Goal: Book appointment/travel/reservation

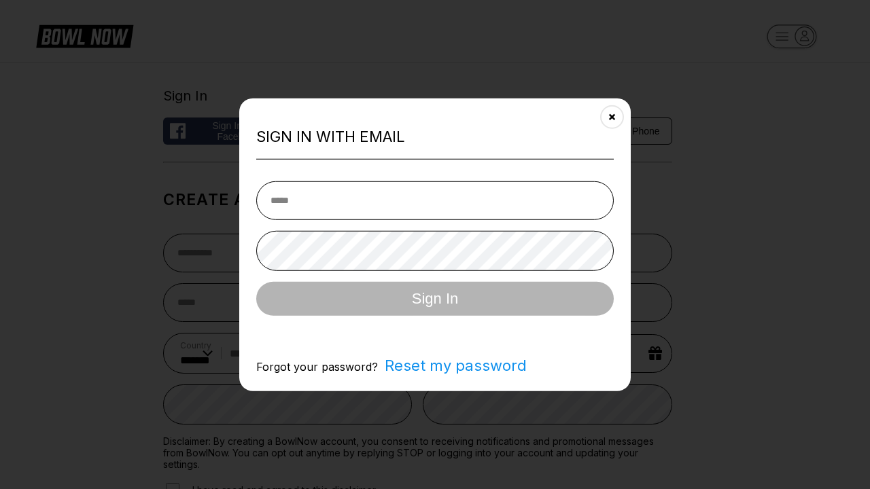
select select "**"
type input "**********"
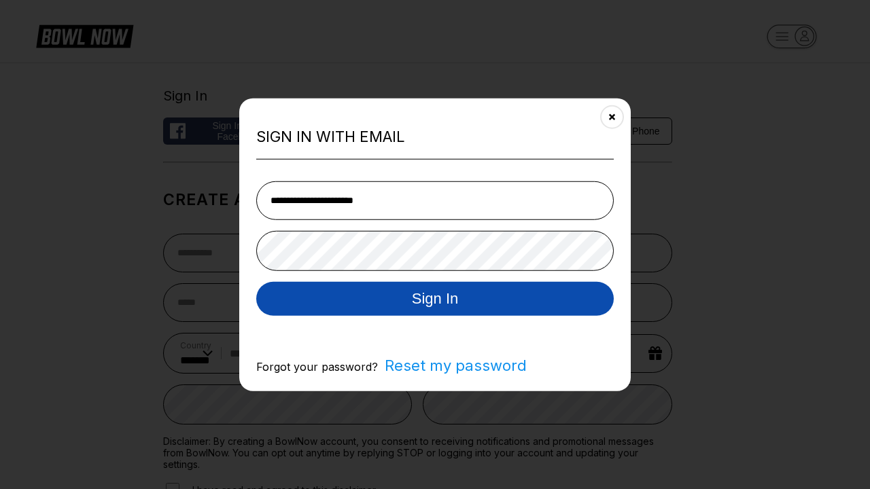
click at [435, 300] on button "Sign In" at bounding box center [435, 298] width 358 height 34
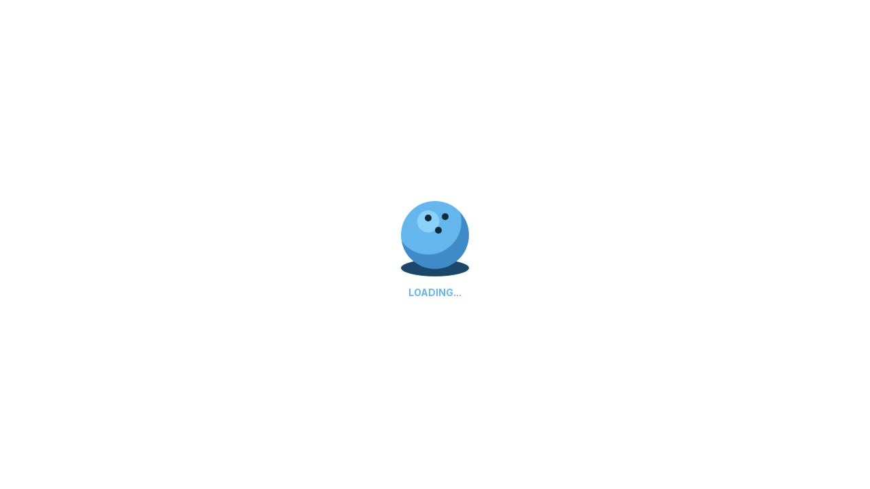
scroll to position [0, 1323]
